Goal: Transaction & Acquisition: Purchase product/service

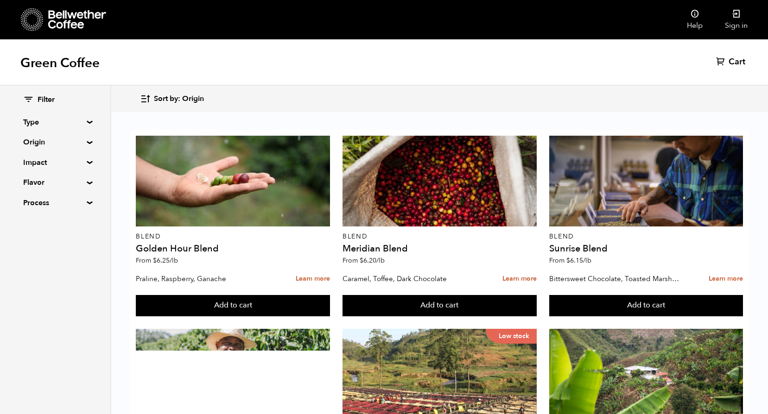
scroll to position [556, 0]
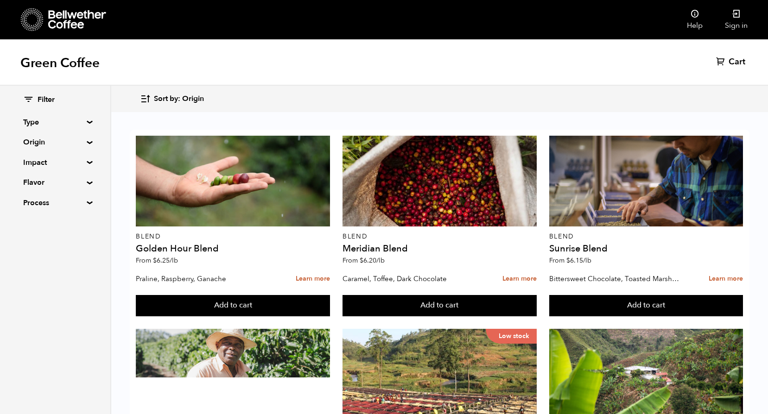
click at [34, 140] on summary "Origin" at bounding box center [55, 142] width 64 height 11
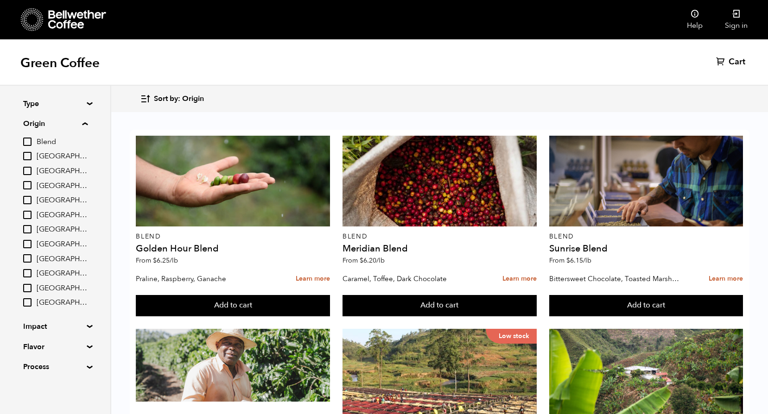
scroll to position [927, 0]
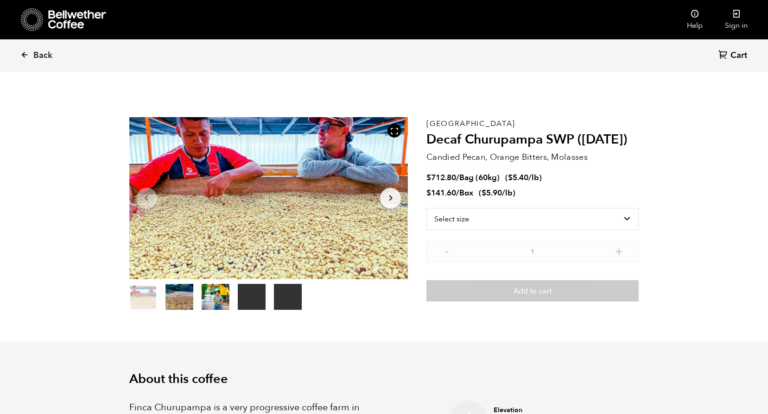
scroll to position [403, 494]
click at [578, 217] on select "Select size Bag (60kg) (132 lbs) Box (24 lbs)" at bounding box center [533, 219] width 212 height 22
click at [427, 208] on select "Select size Bag (60kg) (132 lbs) Box (24 lbs)" at bounding box center [533, 219] width 212 height 22
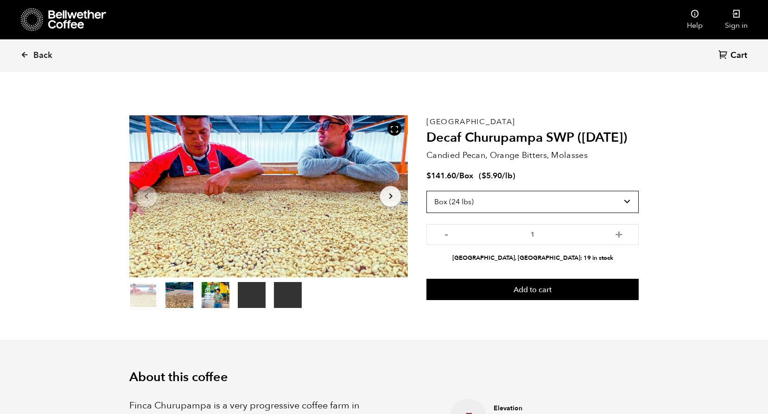
scroll to position [0, 0]
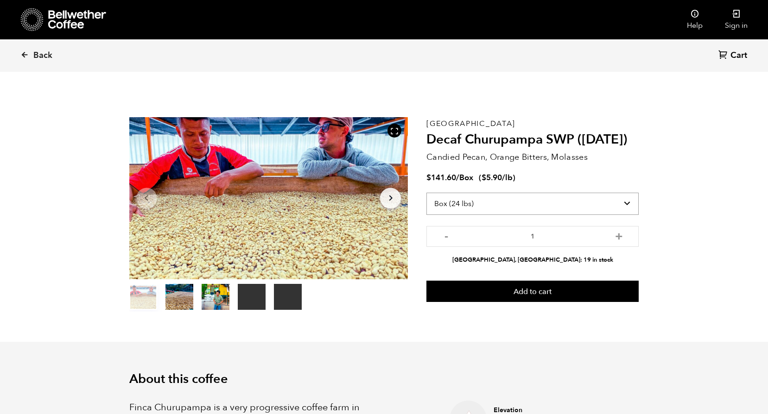
click at [625, 204] on select "Select size Bag (60kg) (132 lbs) Box (24 lbs)" at bounding box center [533, 204] width 212 height 22
click at [427, 193] on select "Select size Bag (60kg) (132 lbs) Box (24 lbs)" at bounding box center [533, 204] width 212 height 22
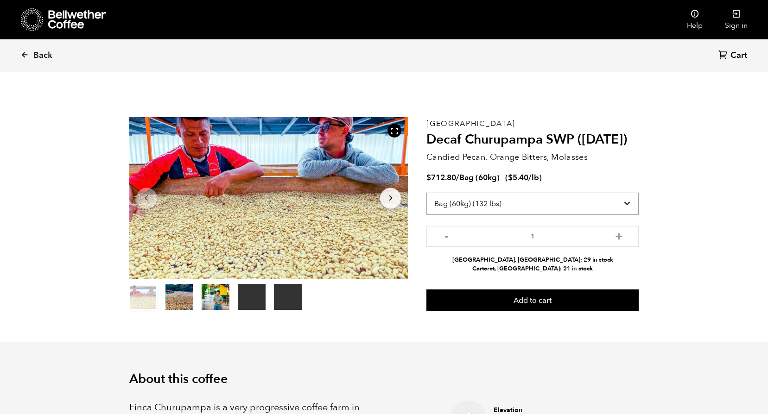
click at [619, 204] on select "Select size Bag (60kg) (132 lbs) Box (24 lbs)" at bounding box center [533, 204] width 212 height 22
select select "box"
click at [427, 193] on select "Select size Bag (60kg) (132 lbs) Box (24 lbs)" at bounding box center [533, 204] width 212 height 22
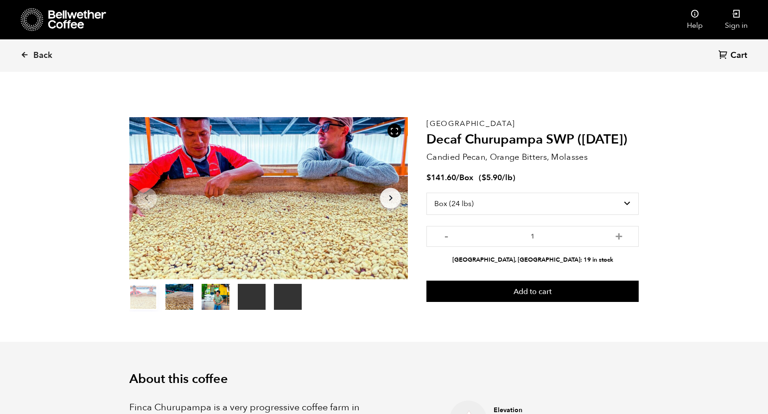
click at [41, 56] on span "Back" at bounding box center [42, 55] width 19 height 11
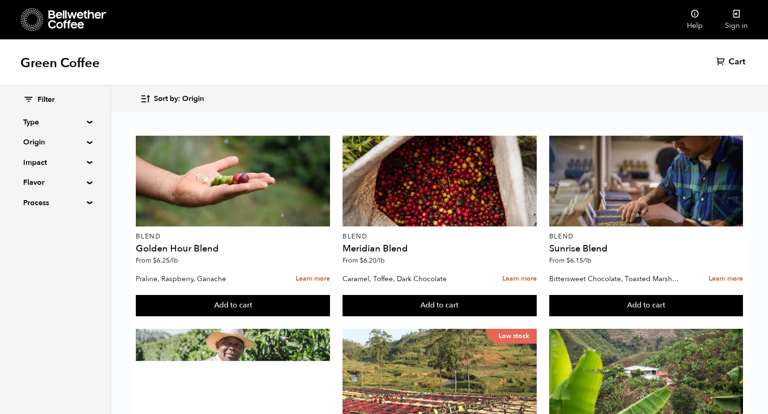
scroll to position [950, 0]
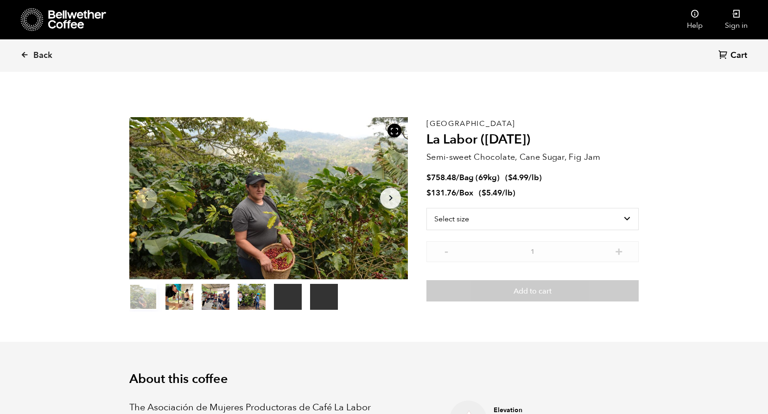
scroll to position [403, 494]
click at [620, 218] on select "Select size Bag (69kg) (152 lbs) Box (24 lbs)" at bounding box center [533, 219] width 212 height 22
select select "box"
click at [427, 208] on select "Select size Bag (69kg) (152 lbs) Box (24 lbs)" at bounding box center [533, 219] width 212 height 22
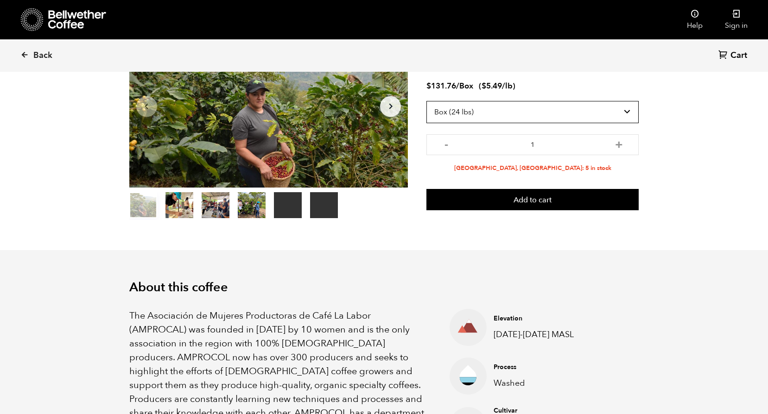
scroll to position [0, 0]
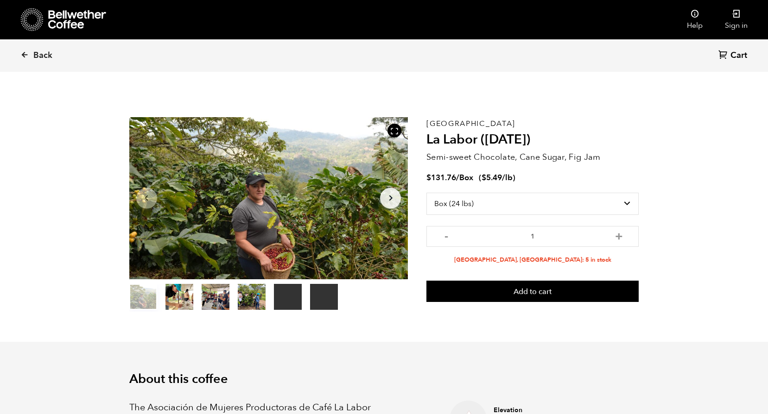
click at [87, 13] on icon at bounding box center [77, 19] width 58 height 19
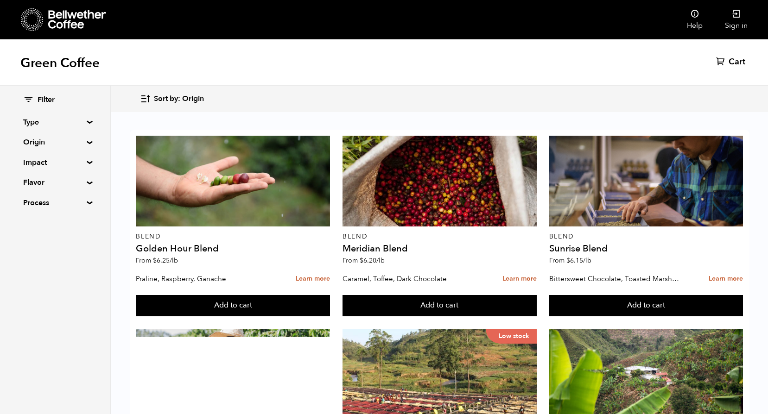
click at [64, 23] on icon at bounding box center [77, 19] width 58 height 19
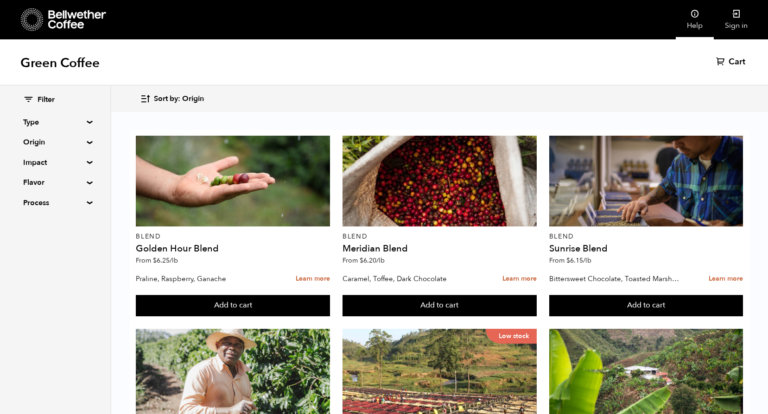
click at [694, 21] on link "Help" at bounding box center [695, 19] width 38 height 39
